Goal: Find specific page/section: Find specific page/section

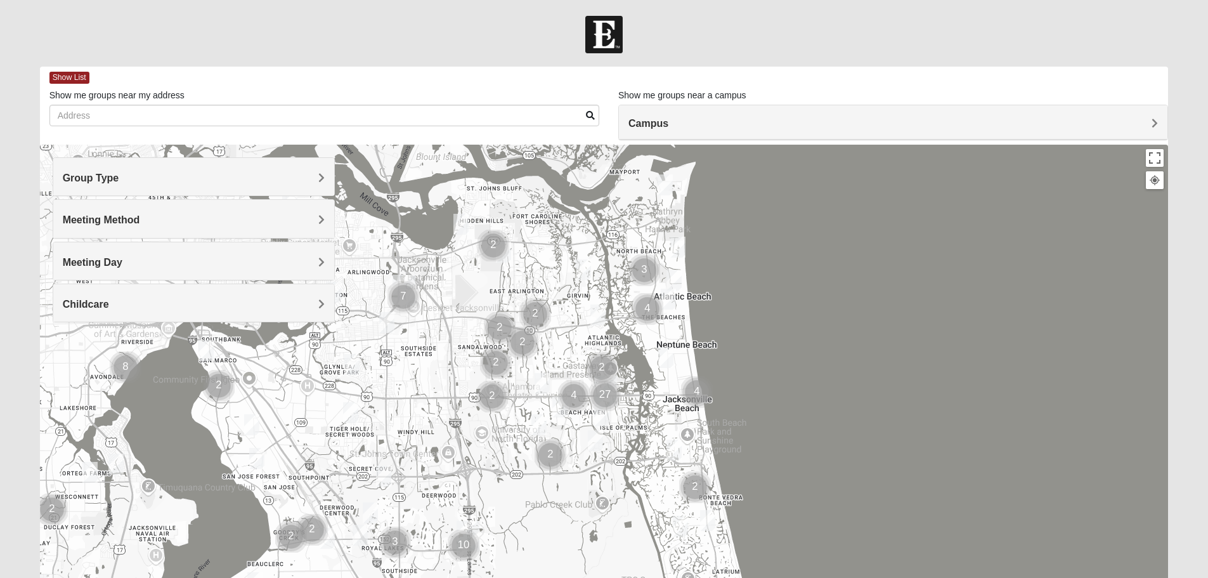
click at [119, 176] on span "Group Type" at bounding box center [91, 178] width 56 height 11
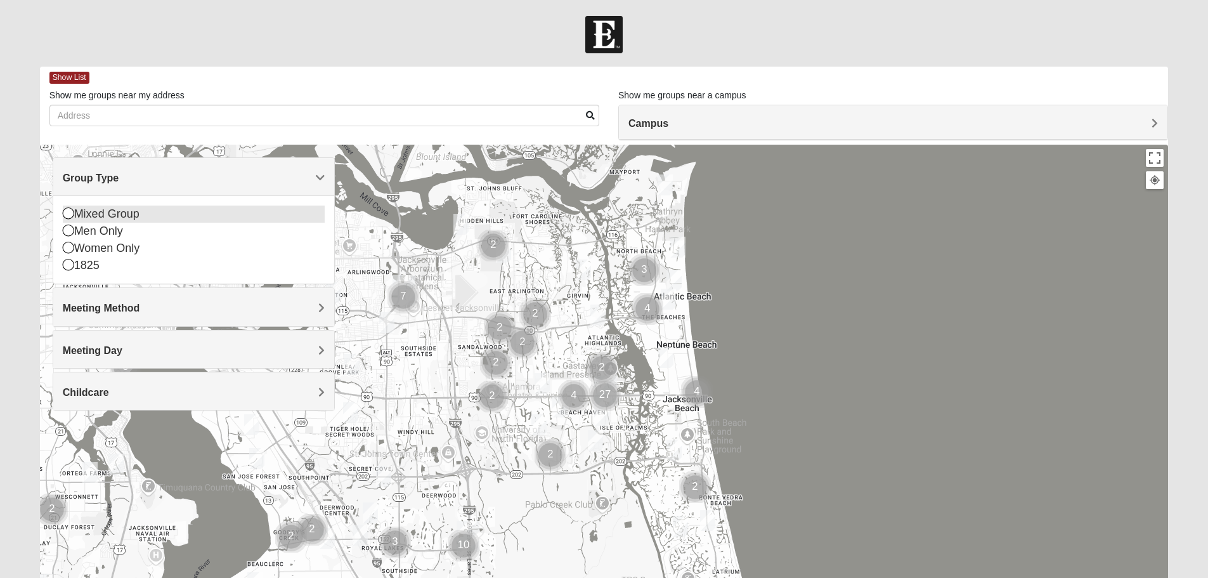
click at [65, 212] on icon at bounding box center [68, 212] width 11 height 11
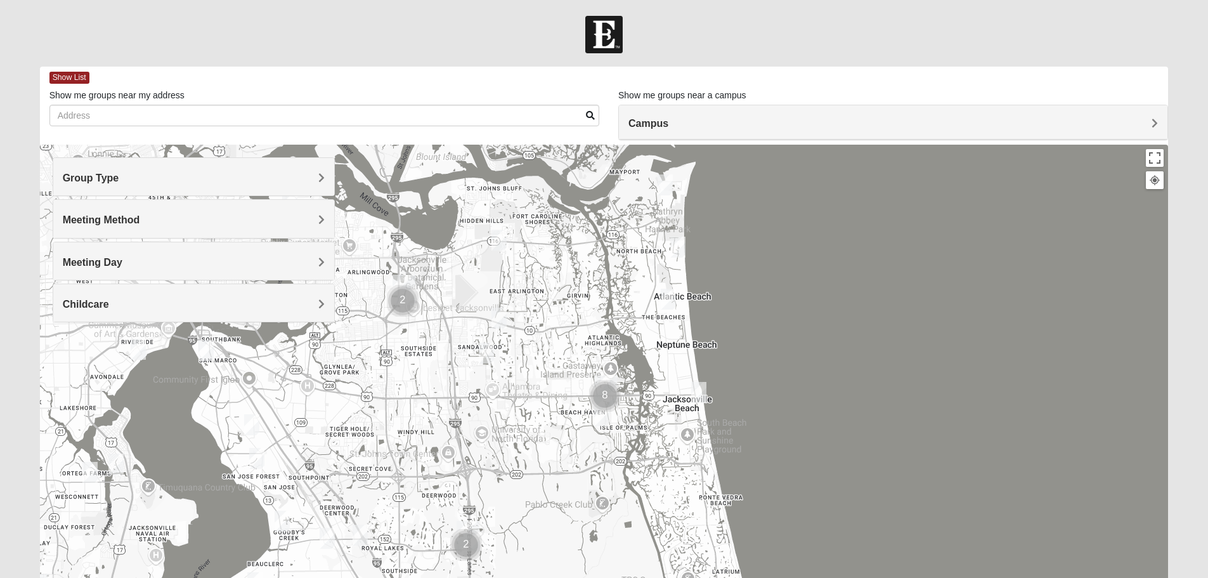
click at [140, 219] on span "Meeting Method" at bounding box center [101, 219] width 77 height 11
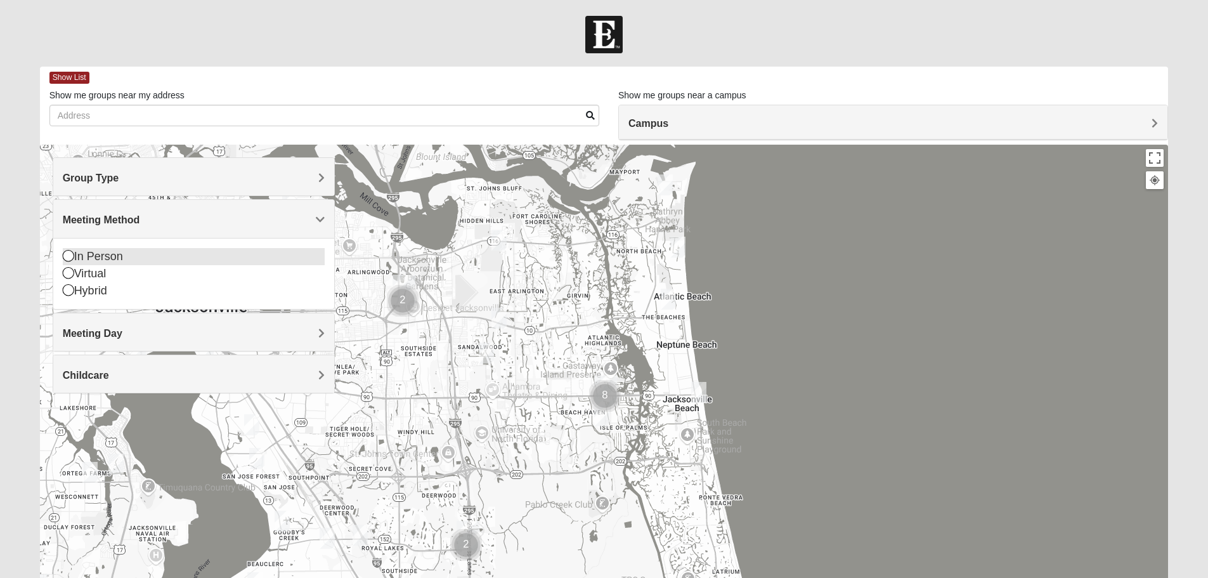
click at [65, 256] on icon at bounding box center [68, 255] width 11 height 11
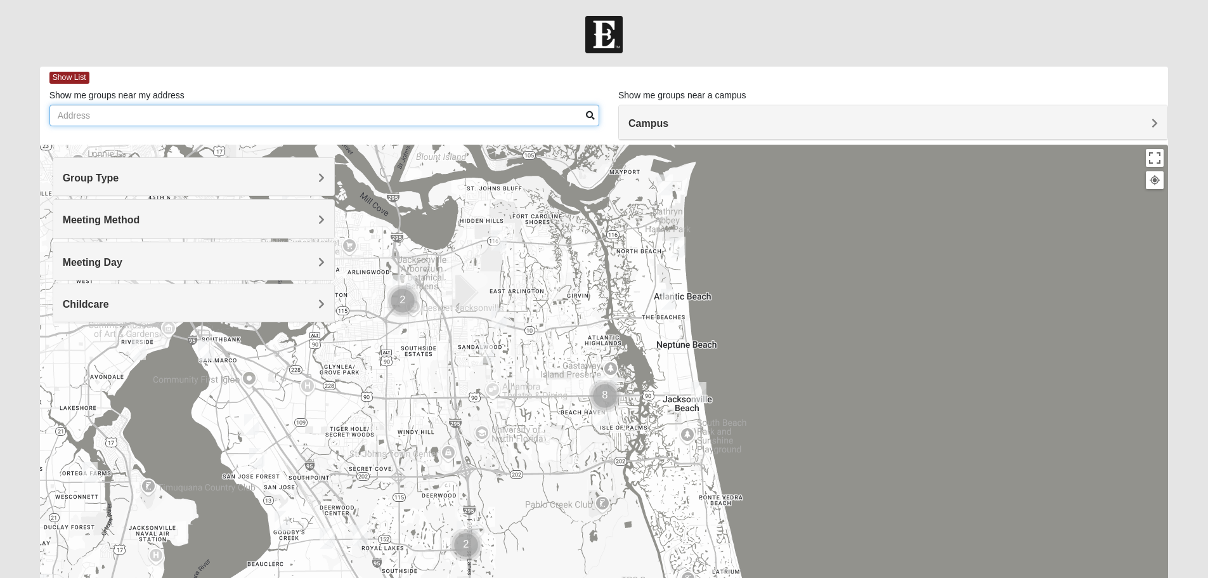
click at [292, 117] on input "Show me groups near my address" at bounding box center [324, 116] width 550 height 22
type input "[STREET_ADDRESS]"
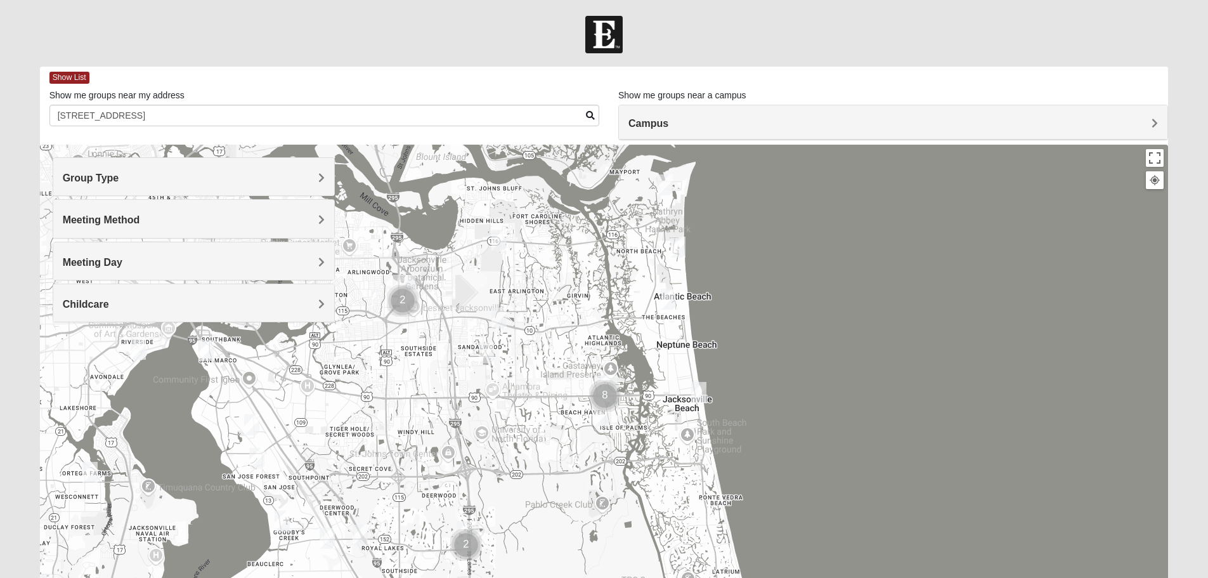
click at [668, 120] on span "Campus" at bounding box center [648, 123] width 40 height 11
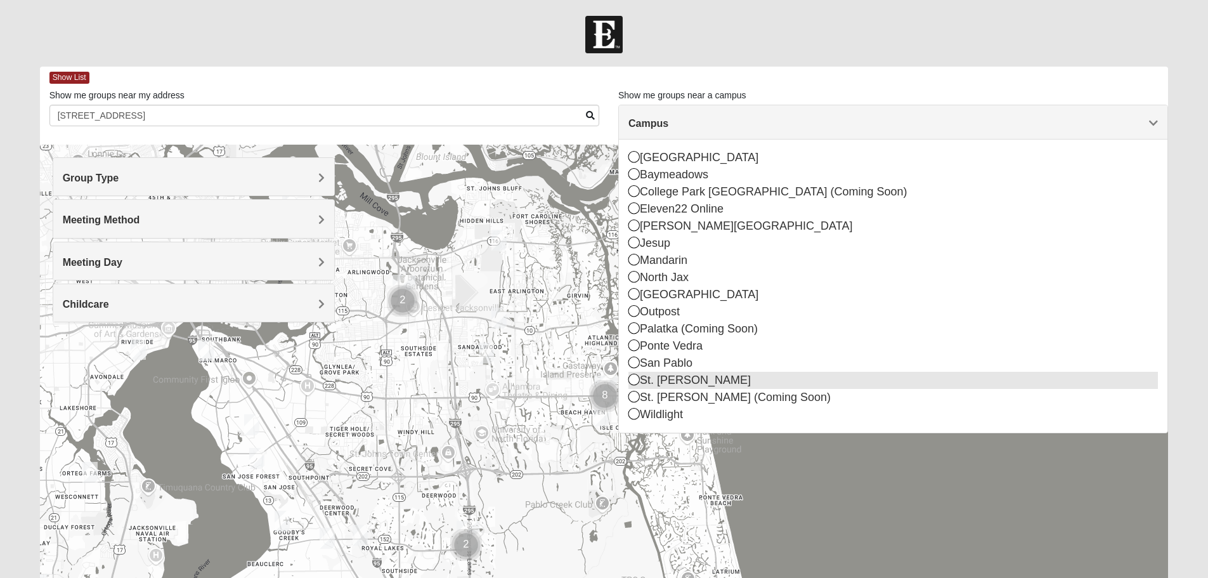
click at [634, 381] on icon at bounding box center [633, 379] width 11 height 11
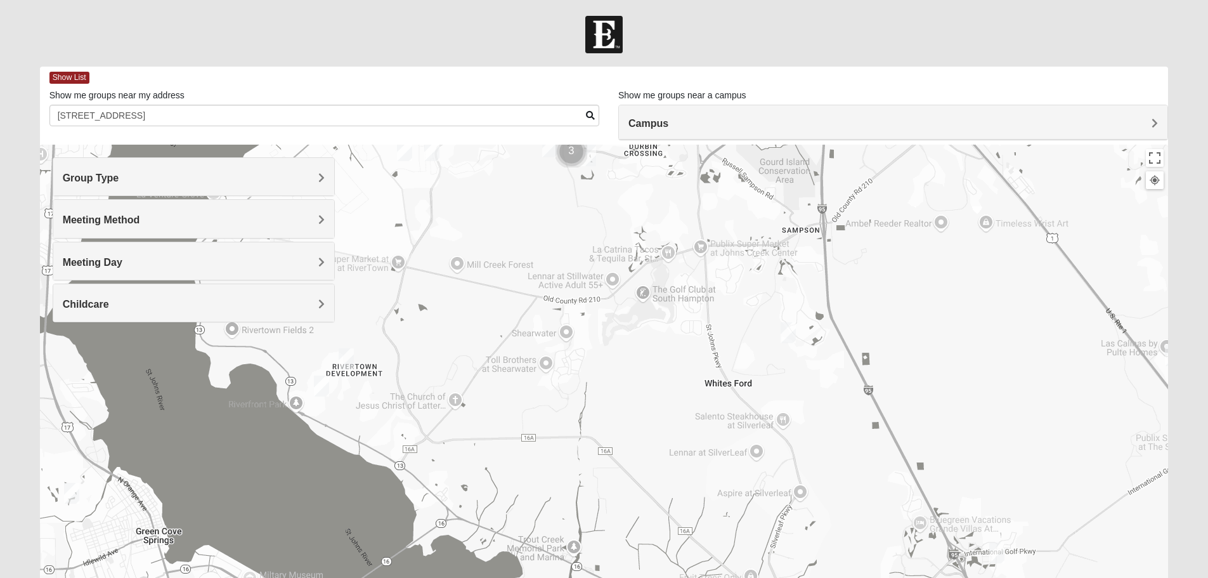
drag, startPoint x: 885, startPoint y: 486, endPoint x: 861, endPoint y: 247, distance: 240.3
click at [861, 247] on div at bounding box center [604, 398] width 1129 height 507
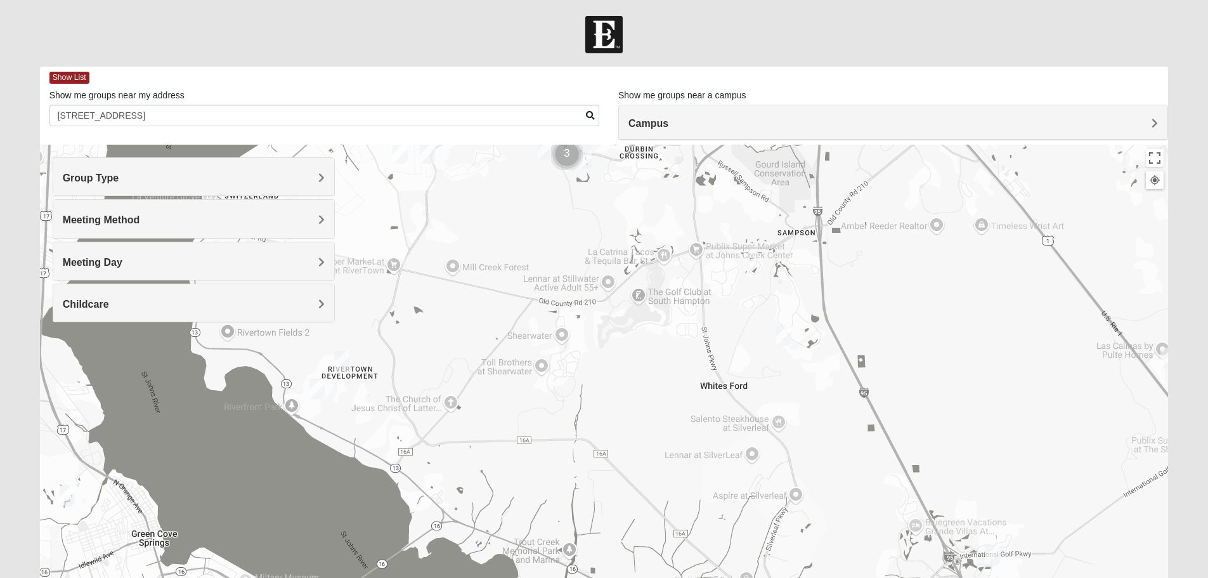
click at [785, 336] on img "Mixed Stevens 32092" at bounding box center [783, 335] width 15 height 21
click at [722, 303] on icon at bounding box center [724, 307] width 5 height 8
